Goal: Task Accomplishment & Management: Manage account settings

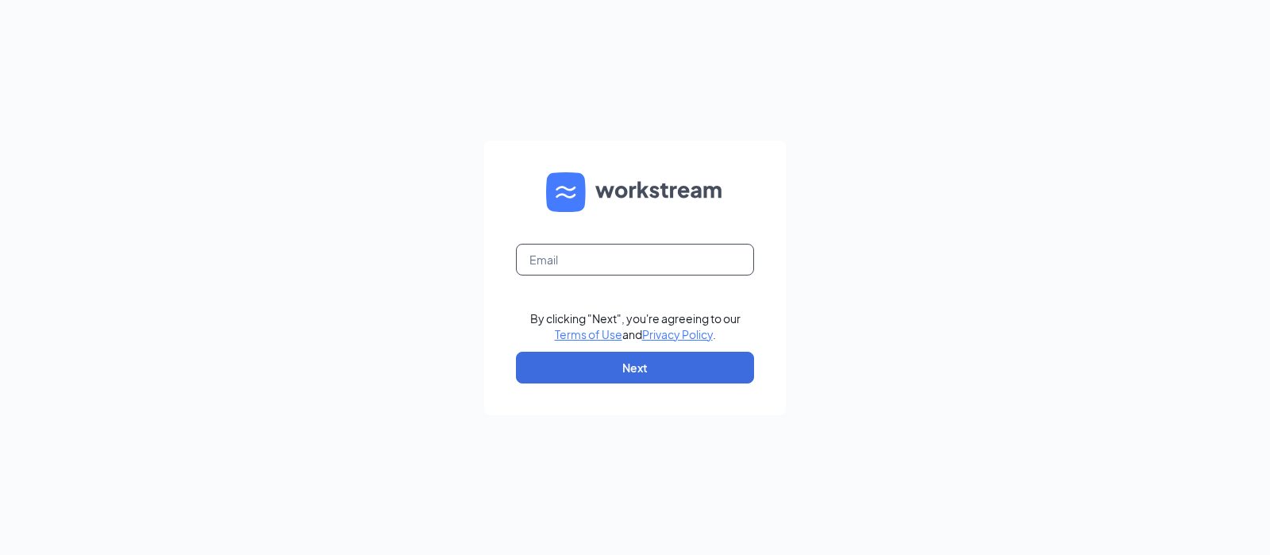
click at [666, 260] on input "text" at bounding box center [635, 260] width 238 height 32
type input "[EMAIL_ADDRESS][DOMAIN_NAME]"
click at [653, 377] on button "Next" at bounding box center [635, 367] width 238 height 32
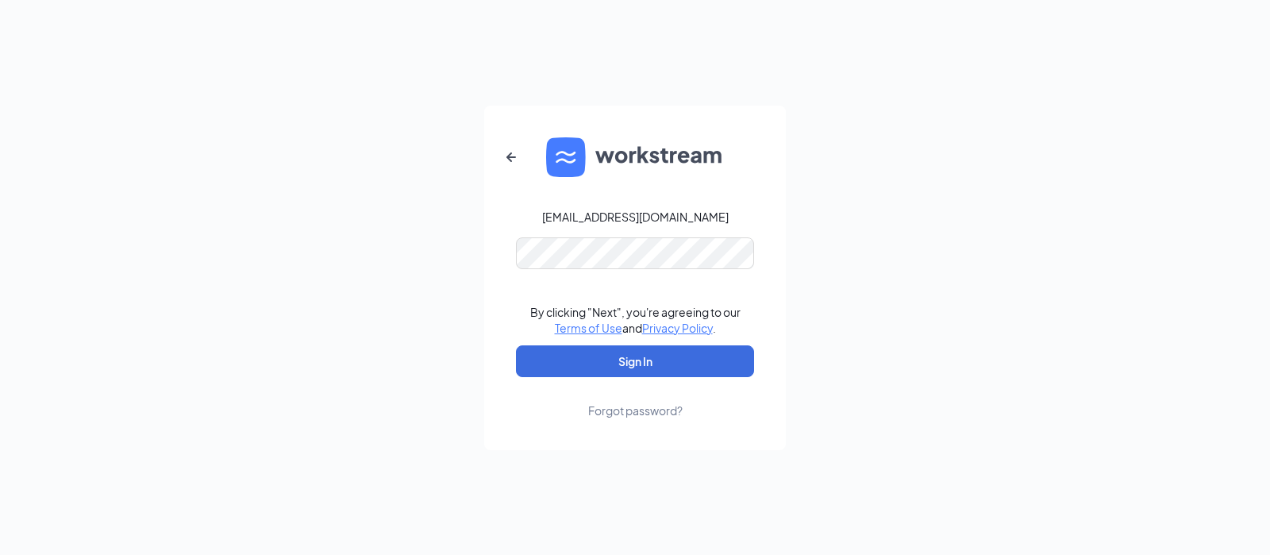
click at [653, 377] on link "Forgot password?" at bounding box center [635, 397] width 94 height 41
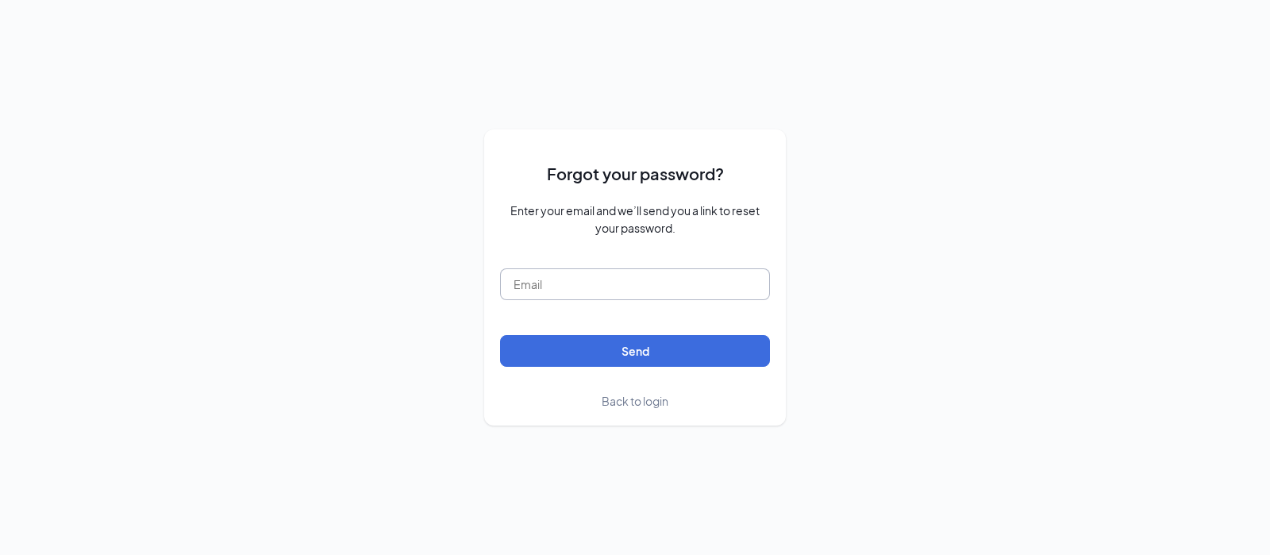
click at [634, 274] on input "text" at bounding box center [635, 284] width 270 height 32
type input "[EMAIL_ADDRESS][DOMAIN_NAME]"
click at [943, 335] on div "Forgot your password? Enter your email and we’ll send you a link to reset your …" at bounding box center [635, 277] width 1270 height 555
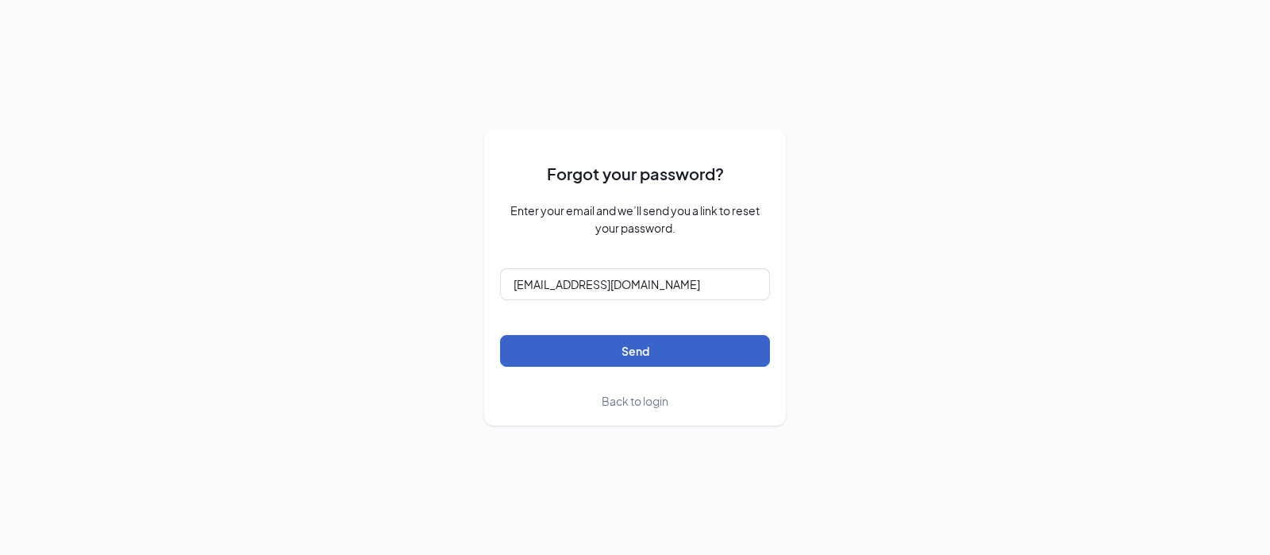
click at [631, 353] on button "Send" at bounding box center [635, 351] width 270 height 32
